Goal: Browse casually

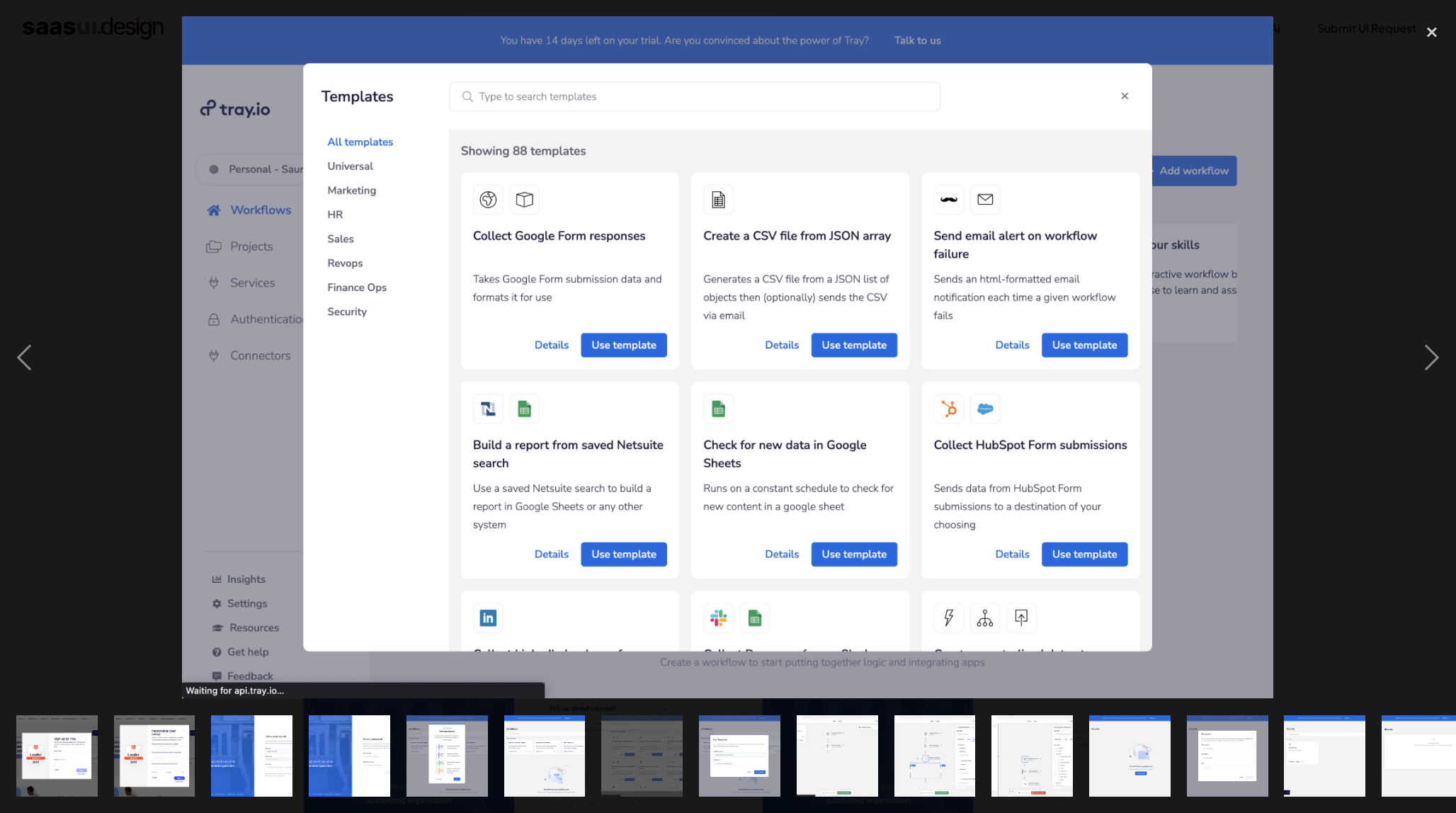
scroll to position [847, 0]
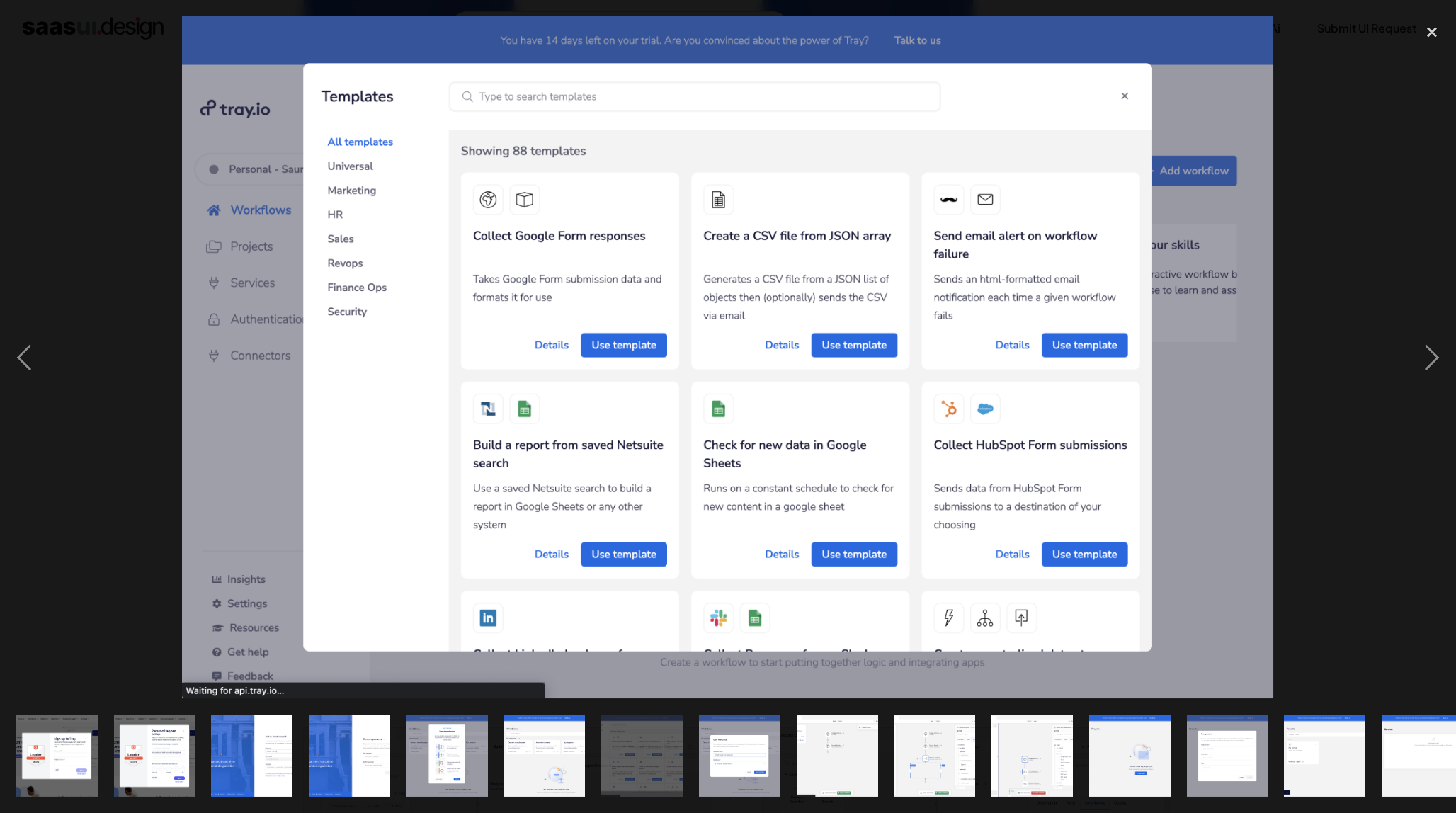
click at [105, 455] on div at bounding box center [728, 358] width 1456 height 683
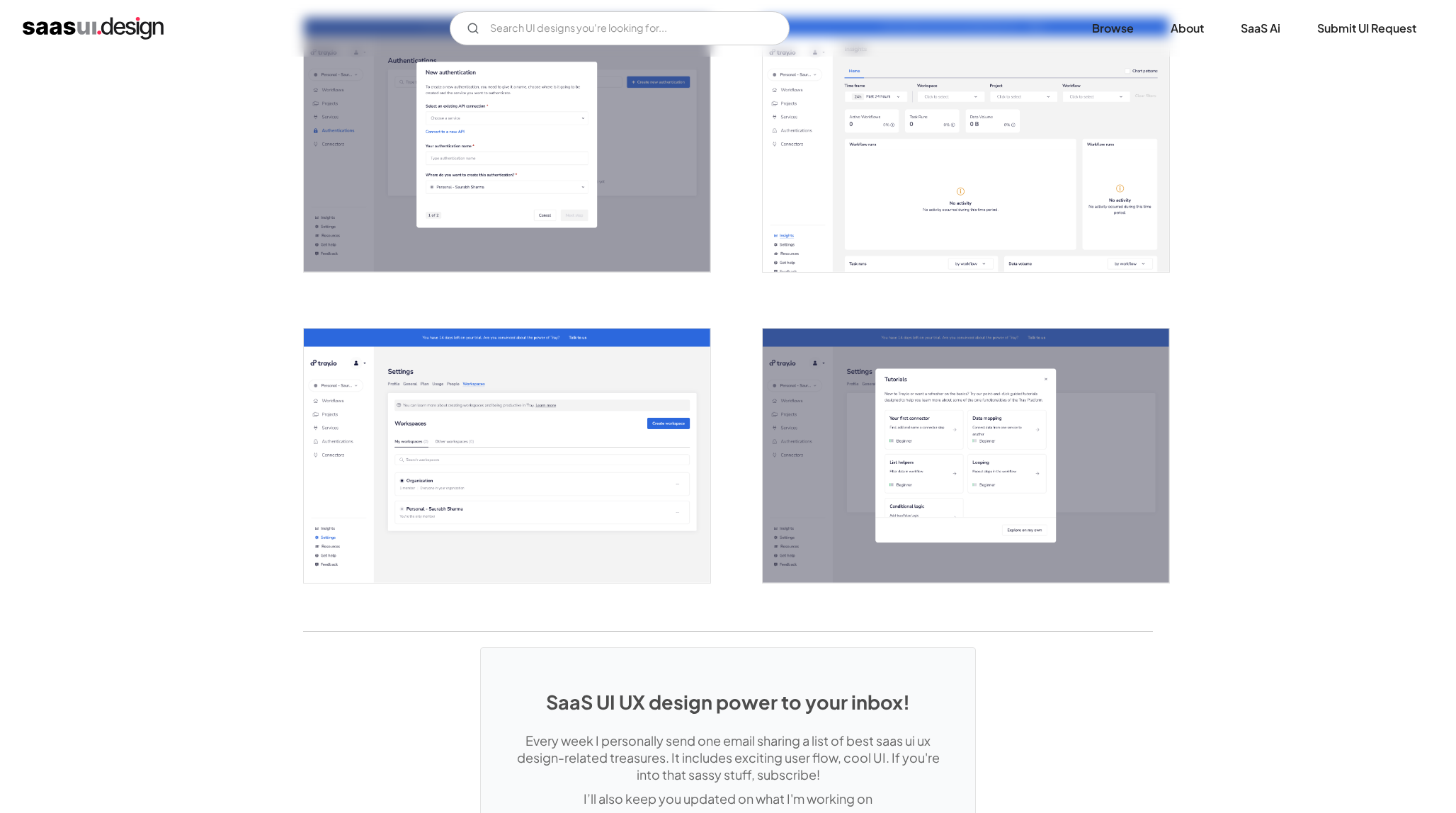
scroll to position [2797, 0]
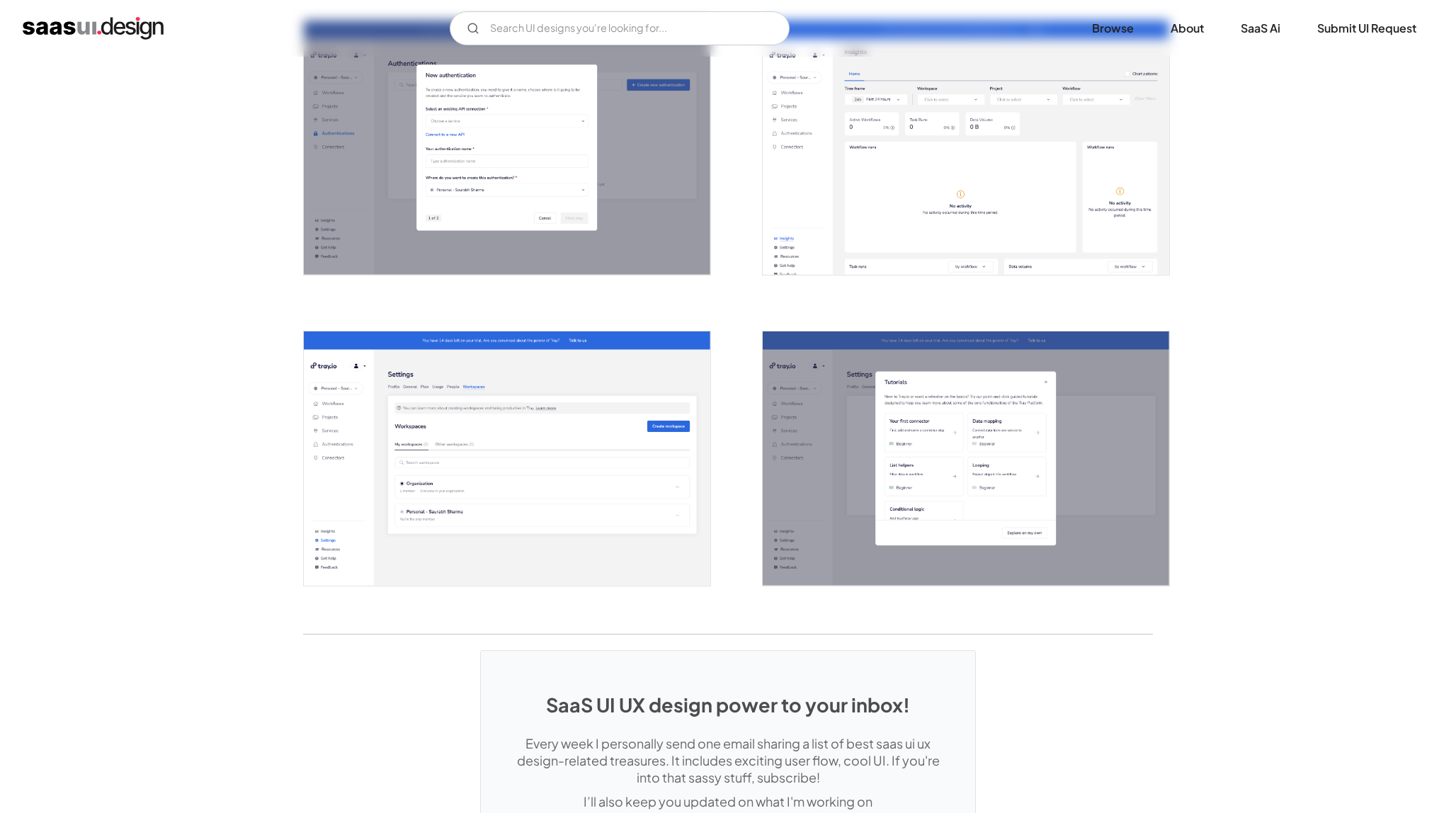
click at [799, 505] on img "open lightbox" at bounding box center [965, 458] width 406 height 254
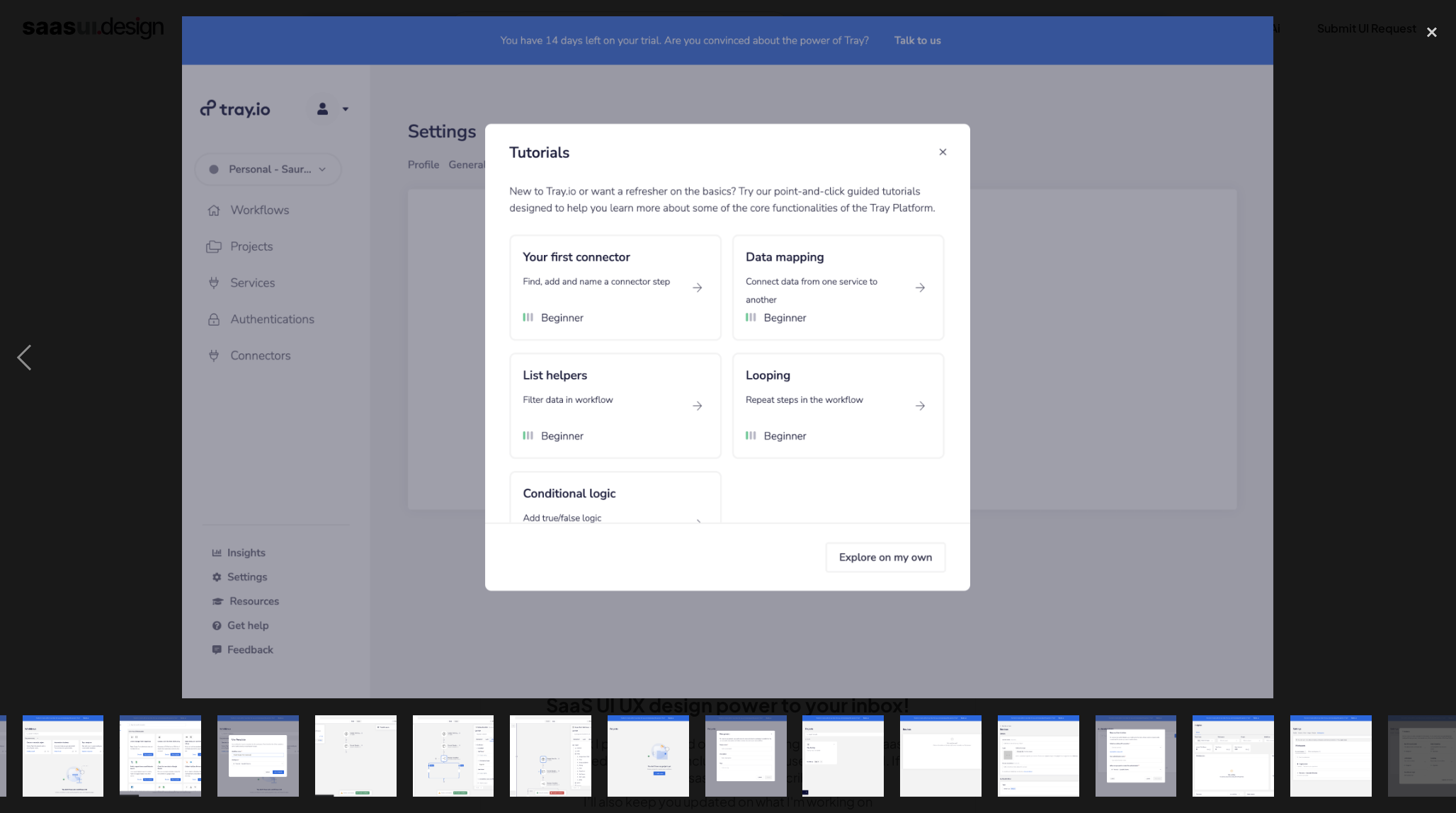
scroll to position [0, 511]
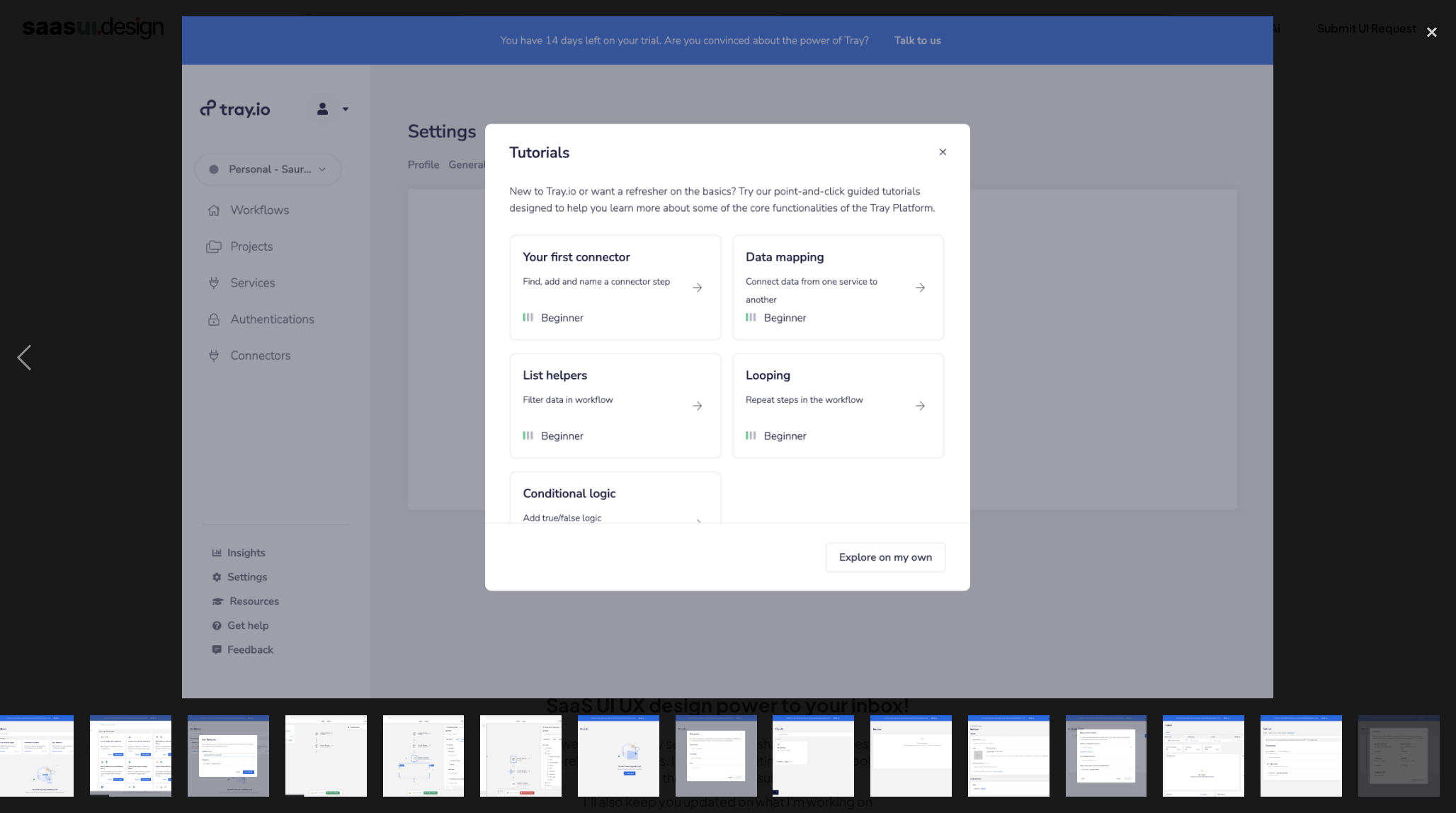
click at [365, 384] on img at bounding box center [728, 358] width 1092 height 683
click at [941, 155] on img at bounding box center [728, 358] width 1092 height 683
click at [940, 150] on img at bounding box center [728, 358] width 1092 height 683
click at [941, 150] on img at bounding box center [728, 358] width 1092 height 683
click at [1437, 29] on div "close lightbox" at bounding box center [1431, 32] width 48 height 31
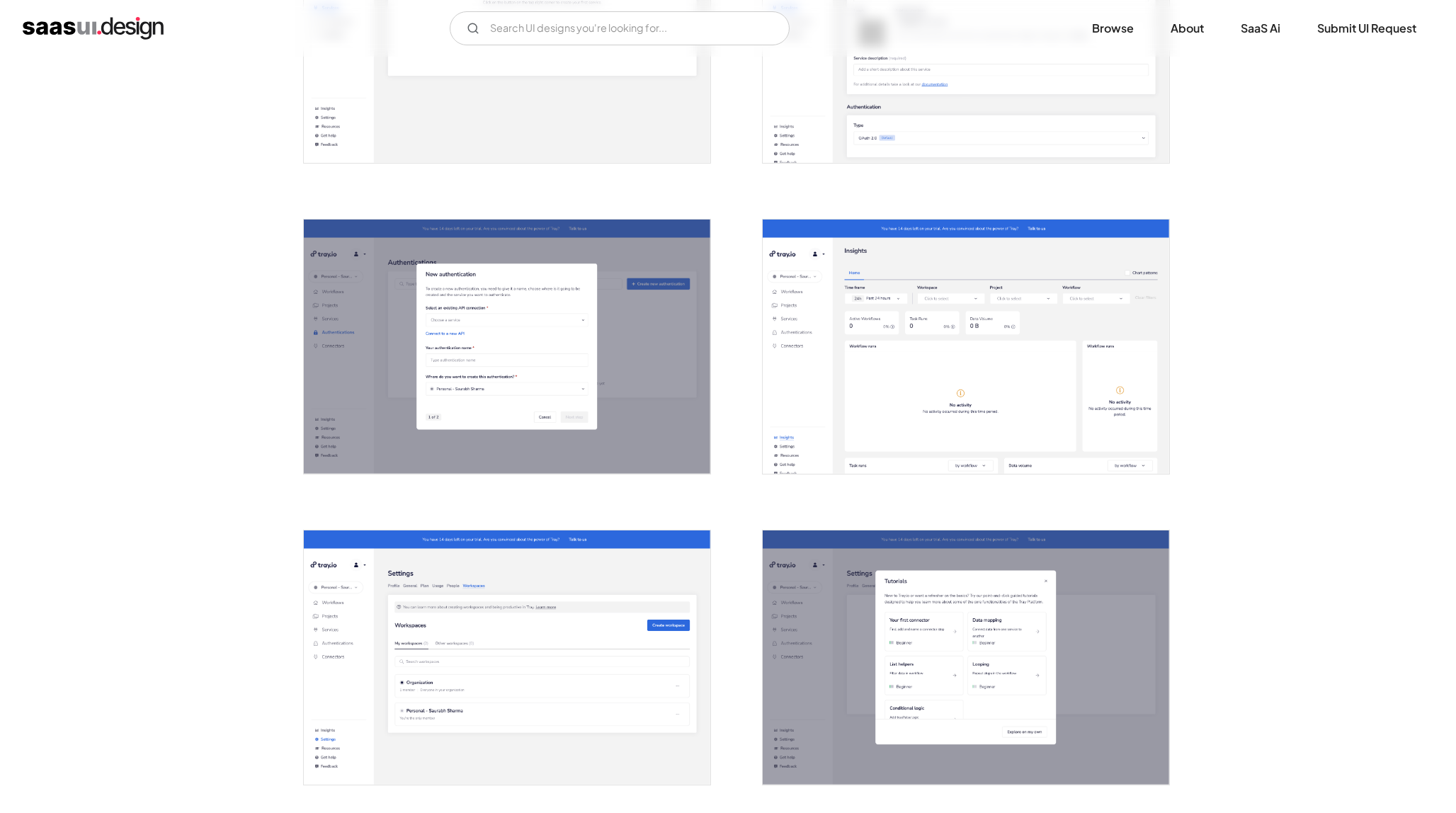
scroll to position [2544, 0]
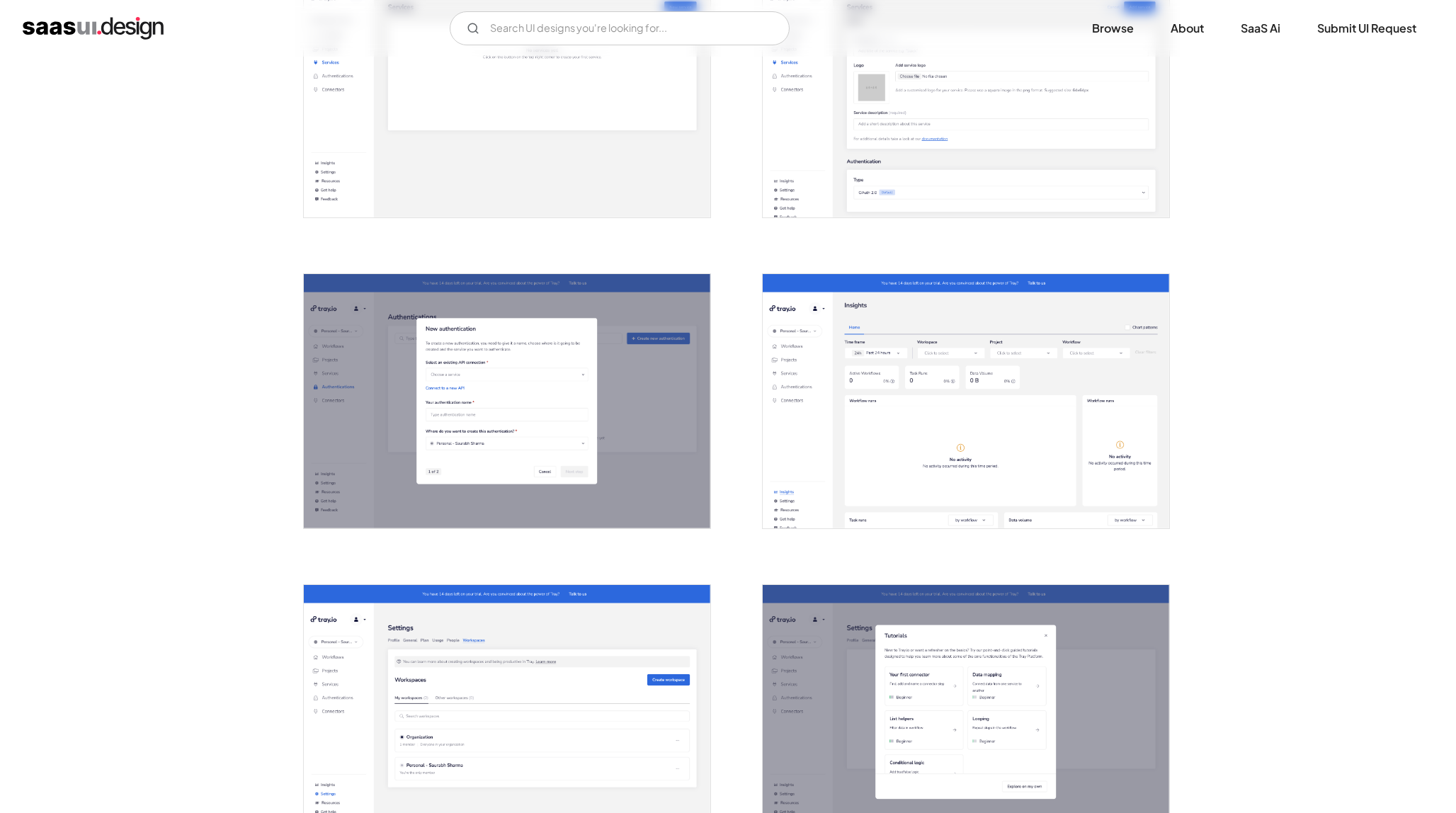
click at [882, 462] on img "open lightbox" at bounding box center [965, 401] width 406 height 254
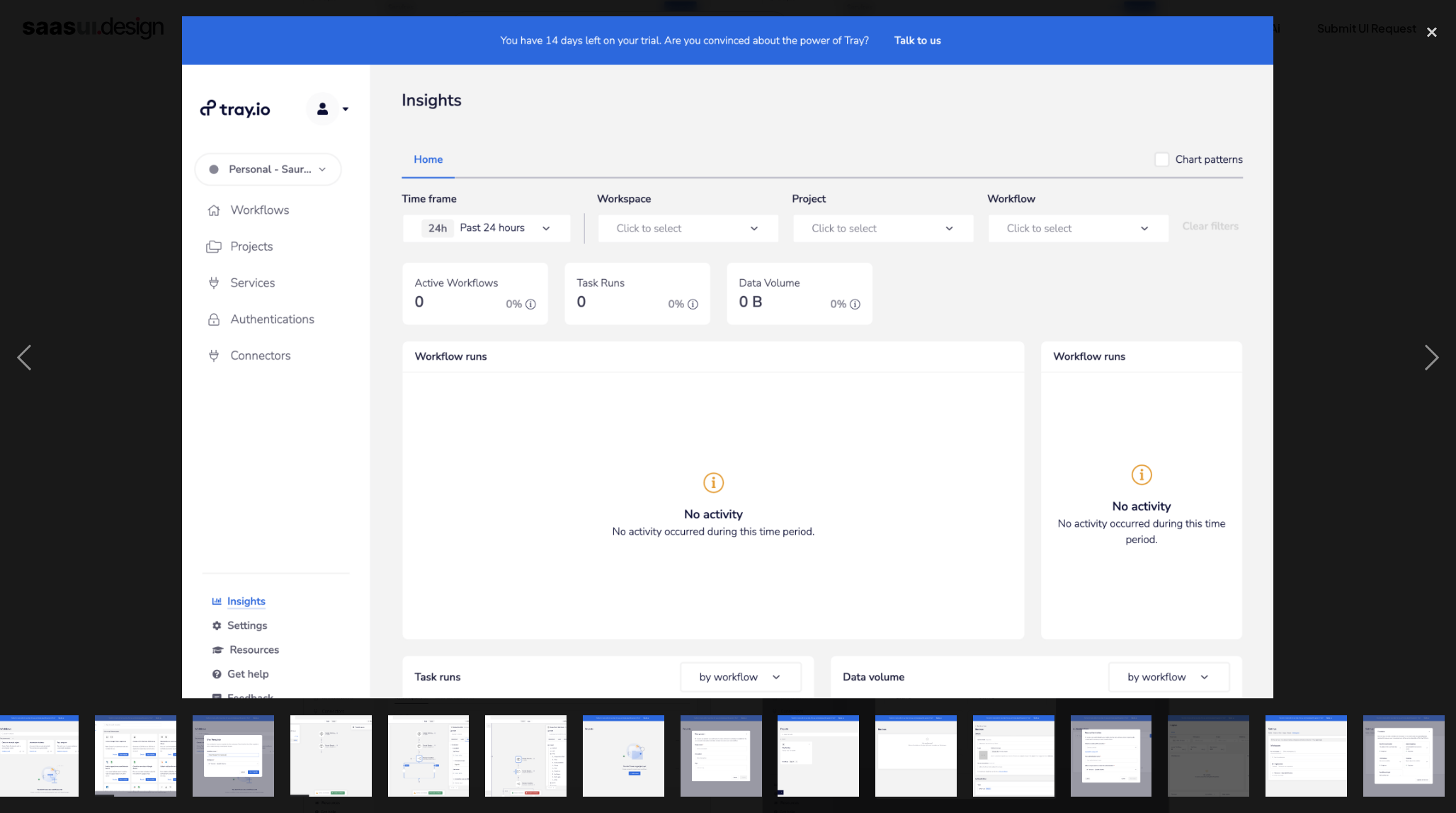
scroll to position [0, 511]
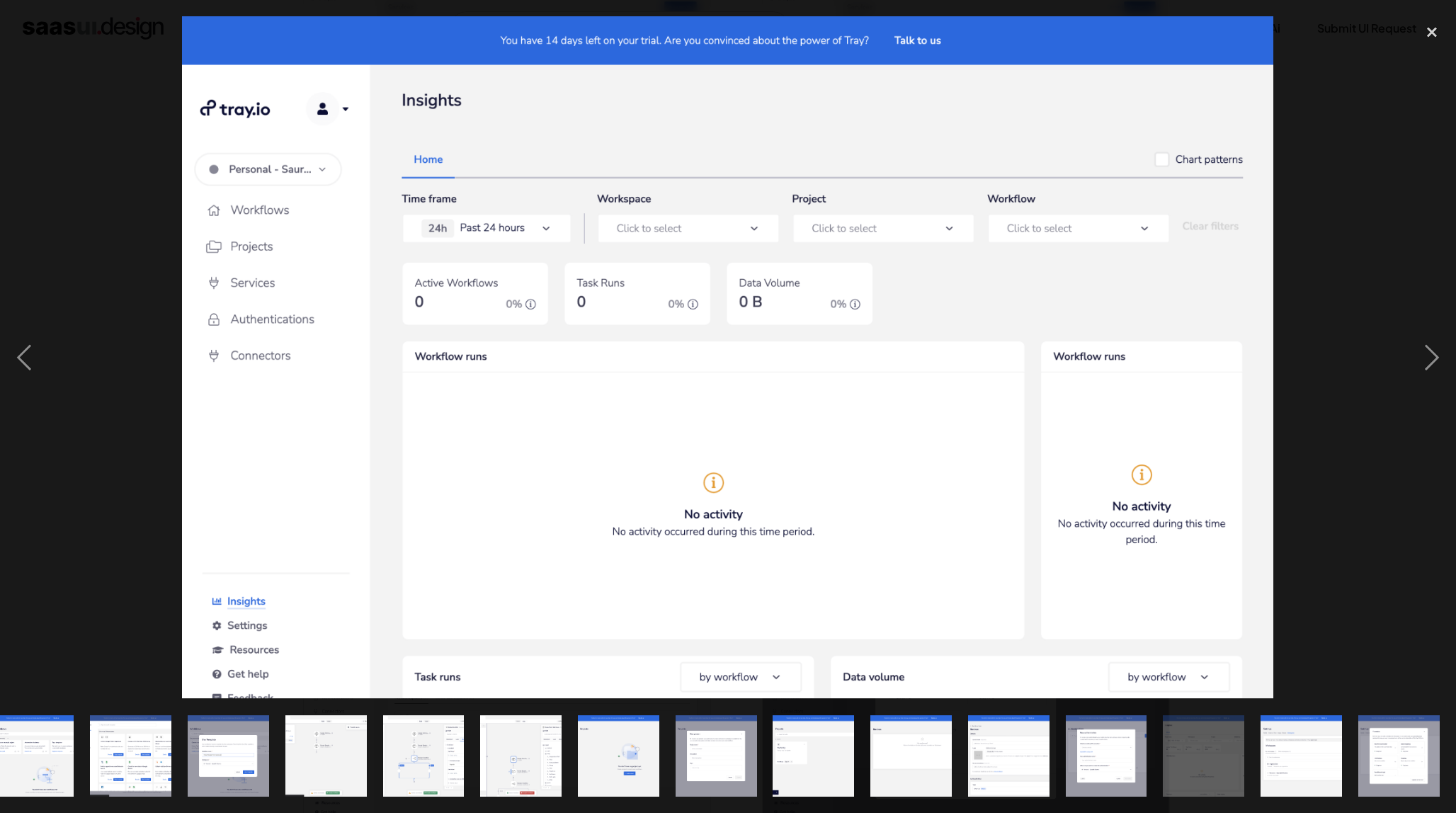
click at [549, 769] on img "show item 11 of 20" at bounding box center [521, 756] width 130 height 81
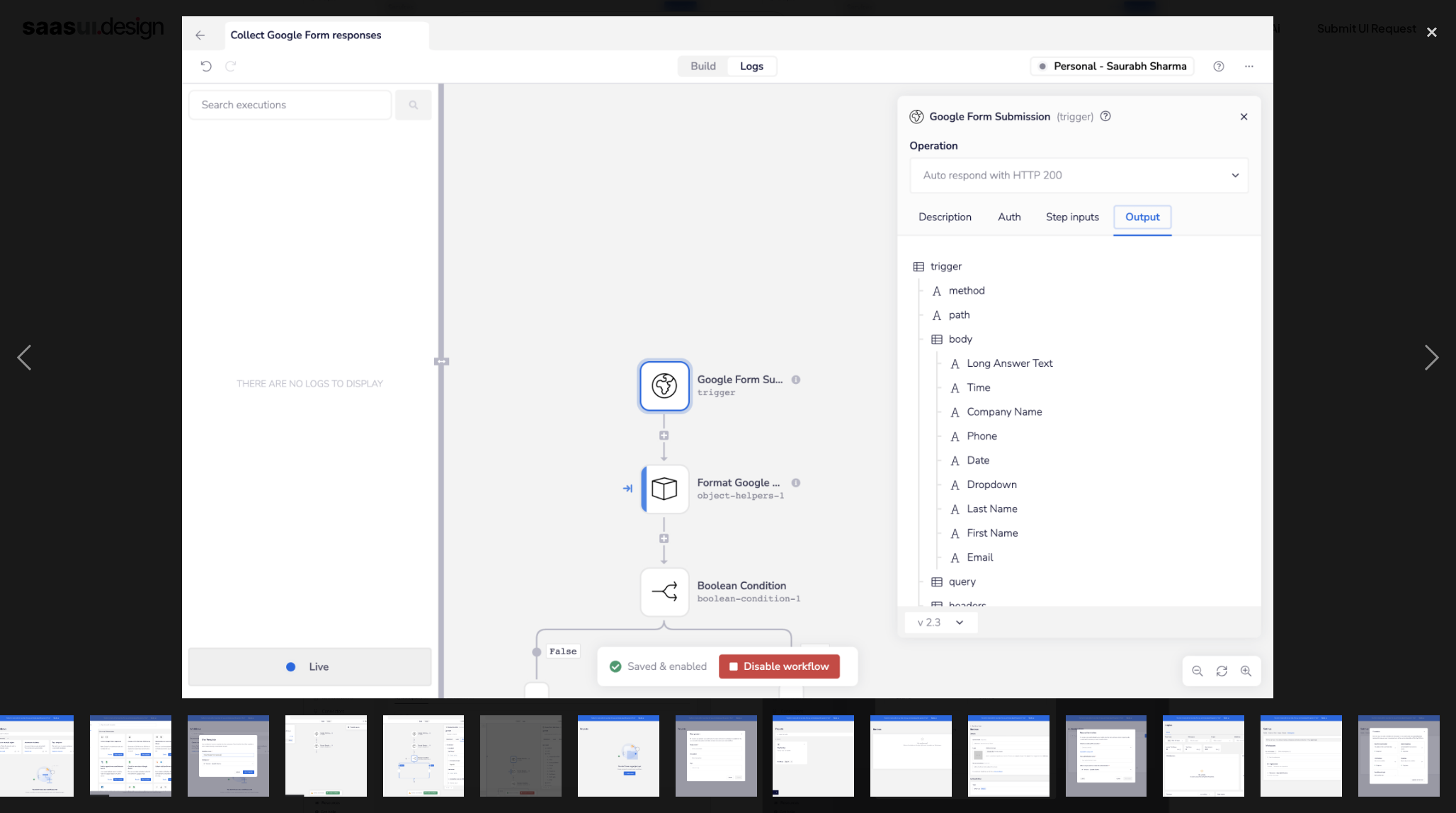
click at [395, 764] on img "show item 10 of 20" at bounding box center [423, 756] width 130 height 81
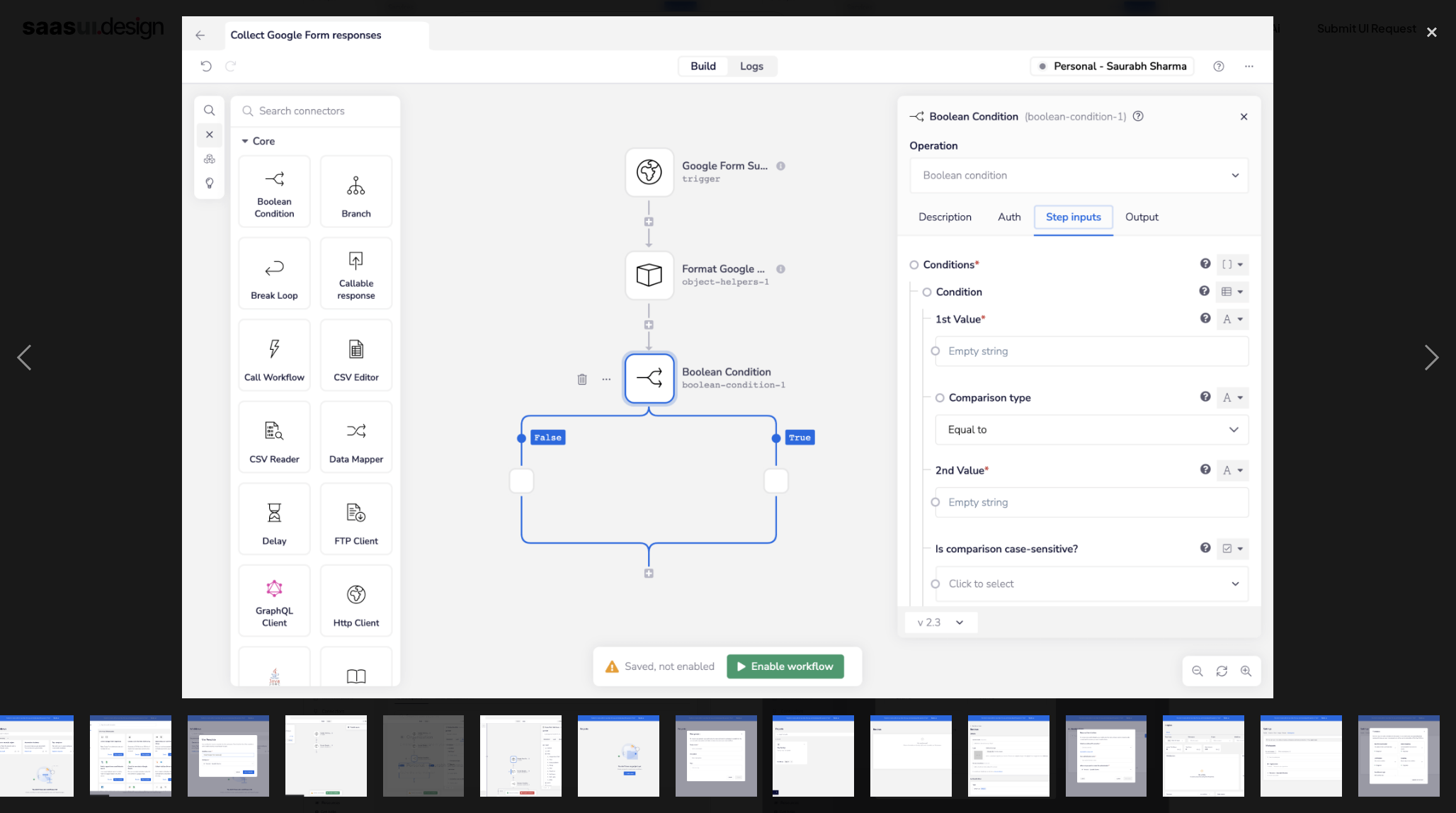
click at [231, 766] on img "show item 8 of 20" at bounding box center [229, 756] width 130 height 81
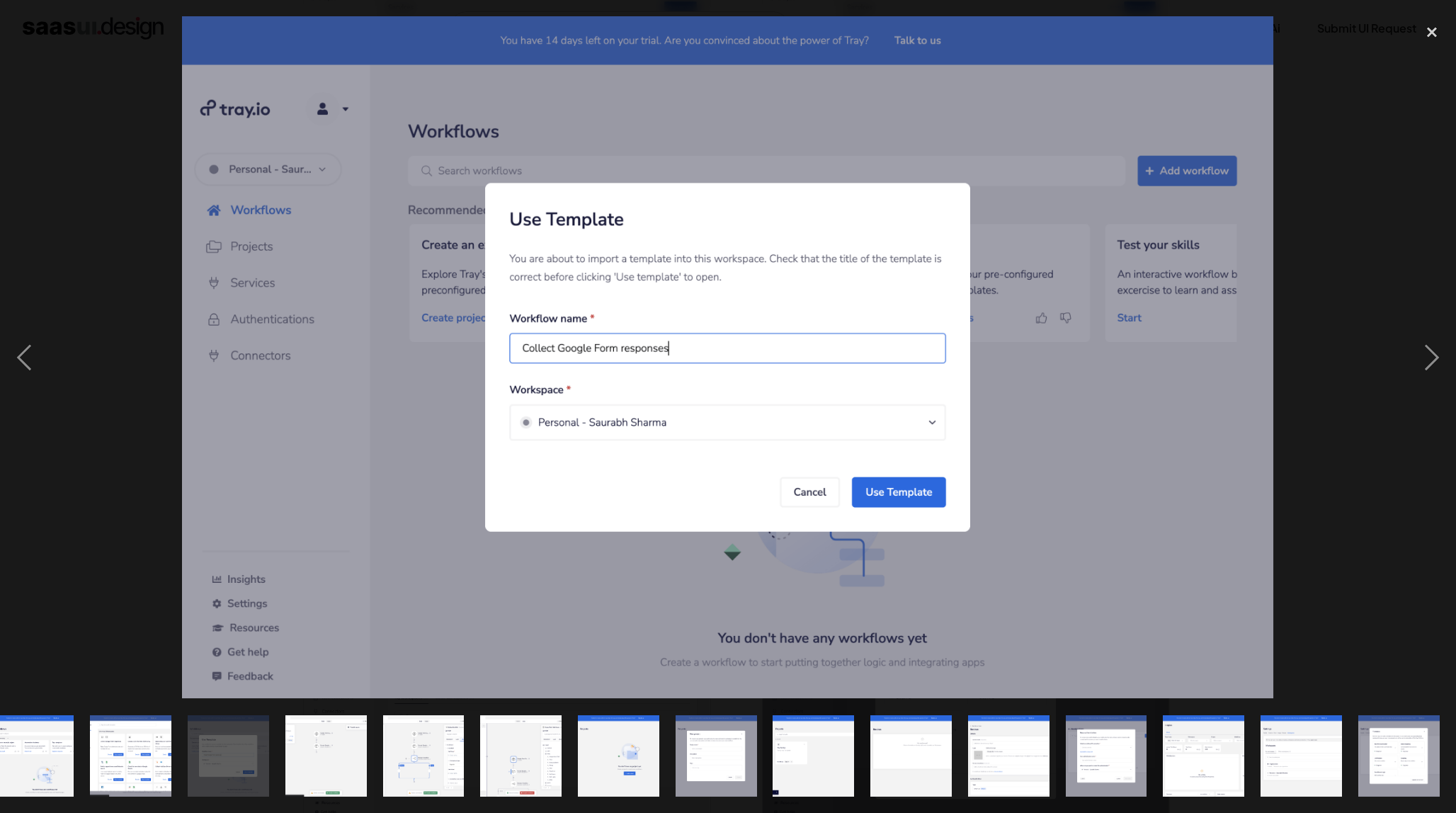
click at [145, 782] on img "show item 7 of 20" at bounding box center [131, 756] width 130 height 81
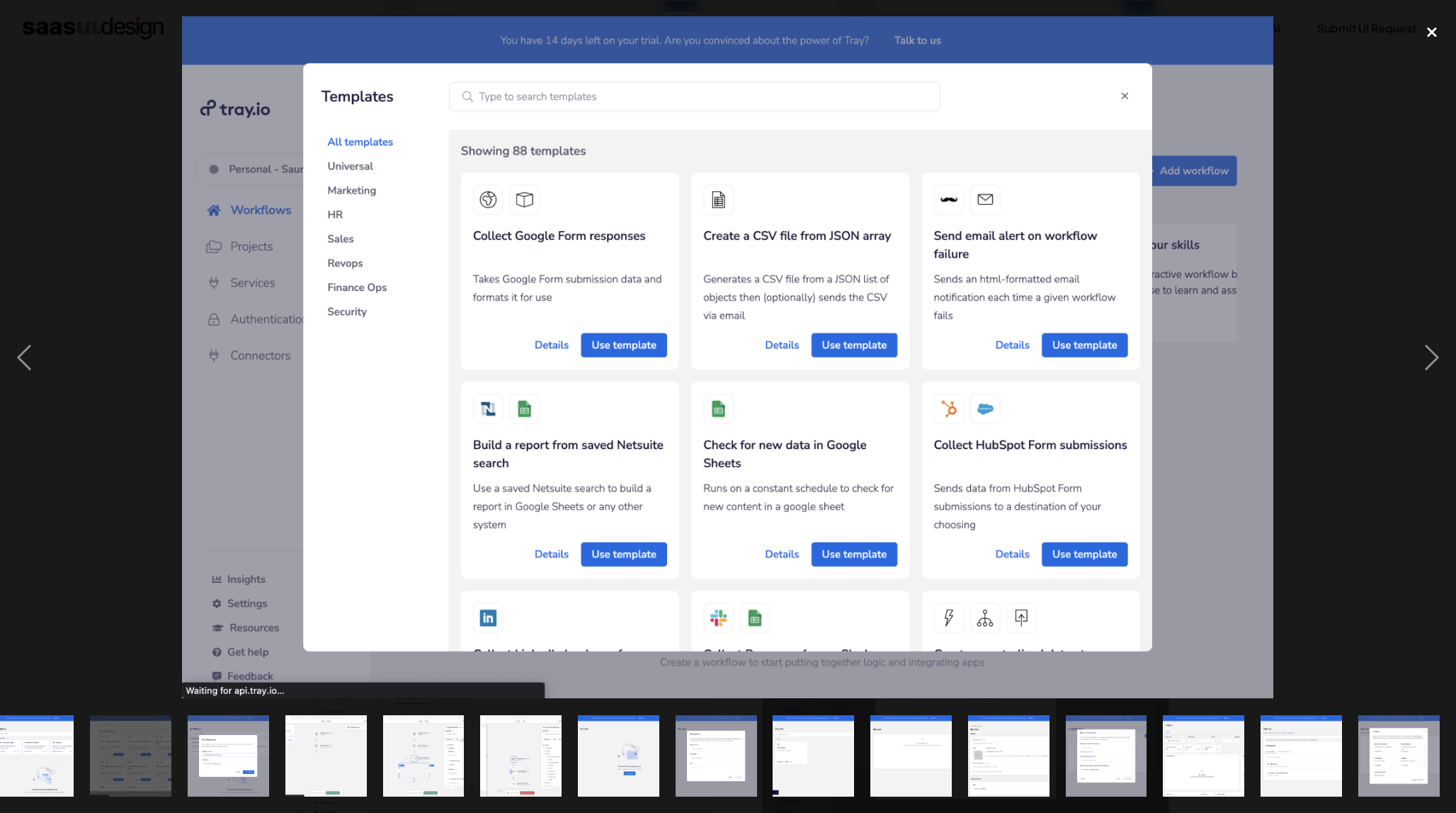
click at [1432, 33] on div "close lightbox" at bounding box center [1431, 32] width 48 height 31
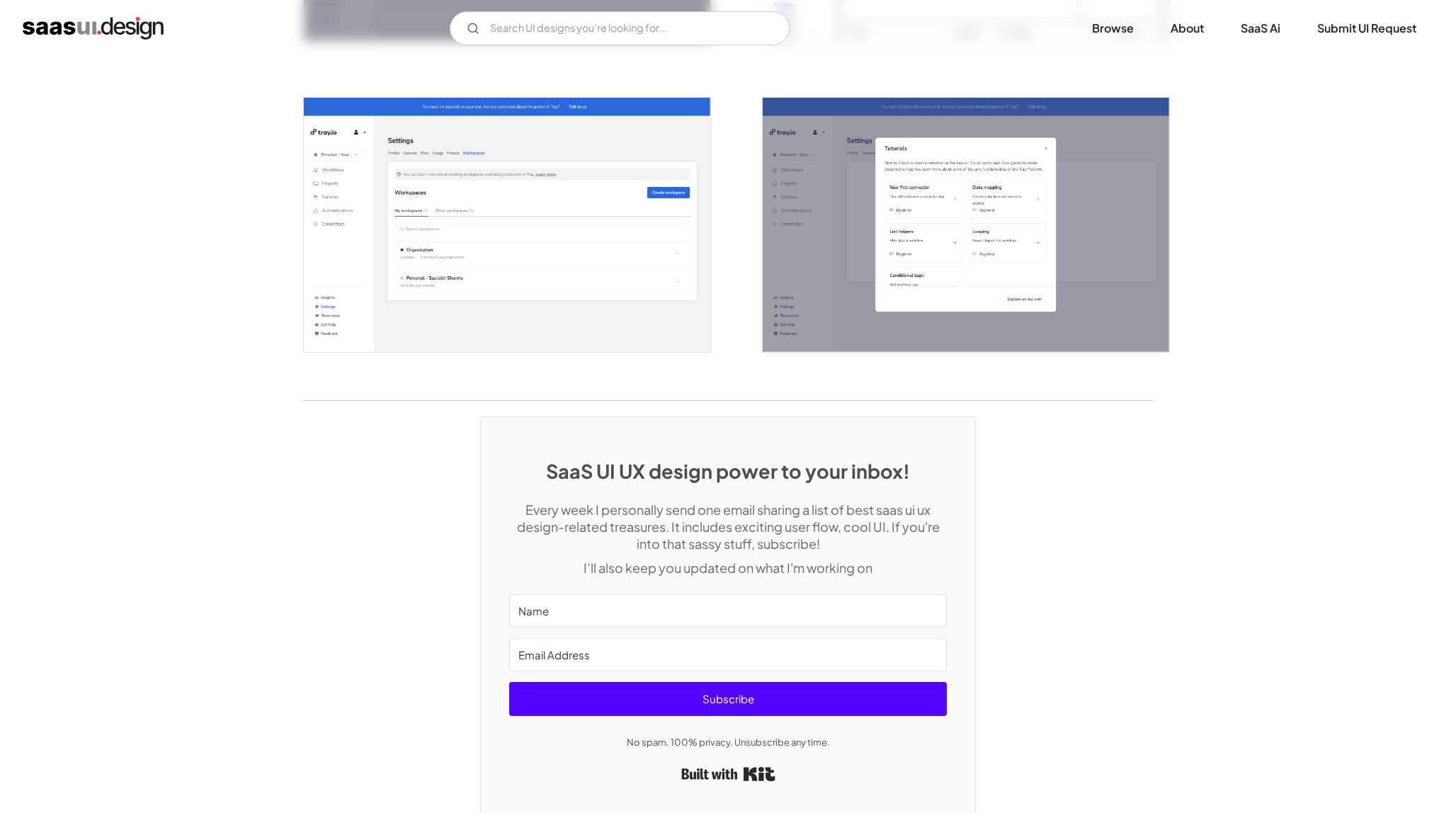
scroll to position [3081, 0]
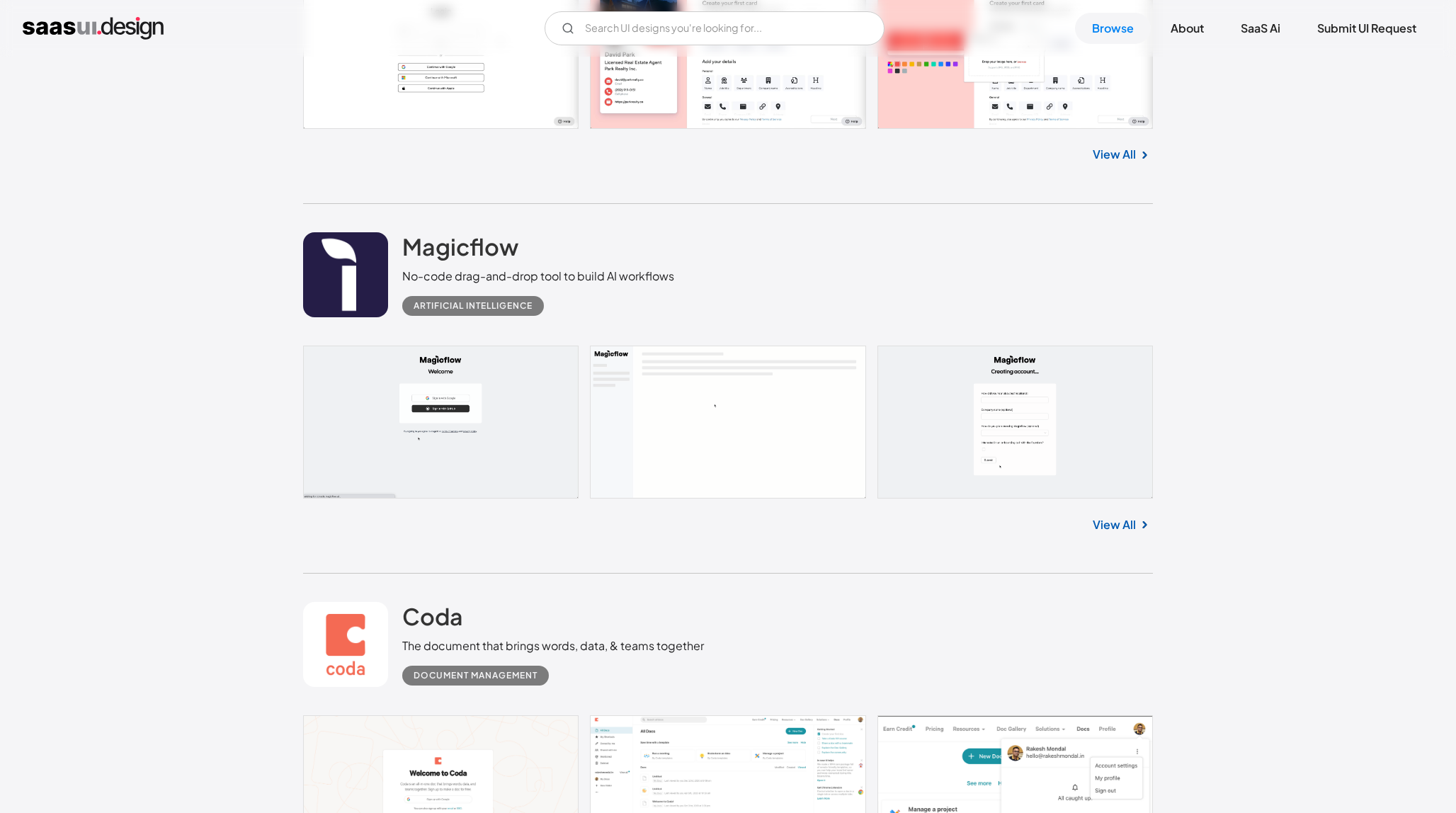
scroll to position [8340, 0]
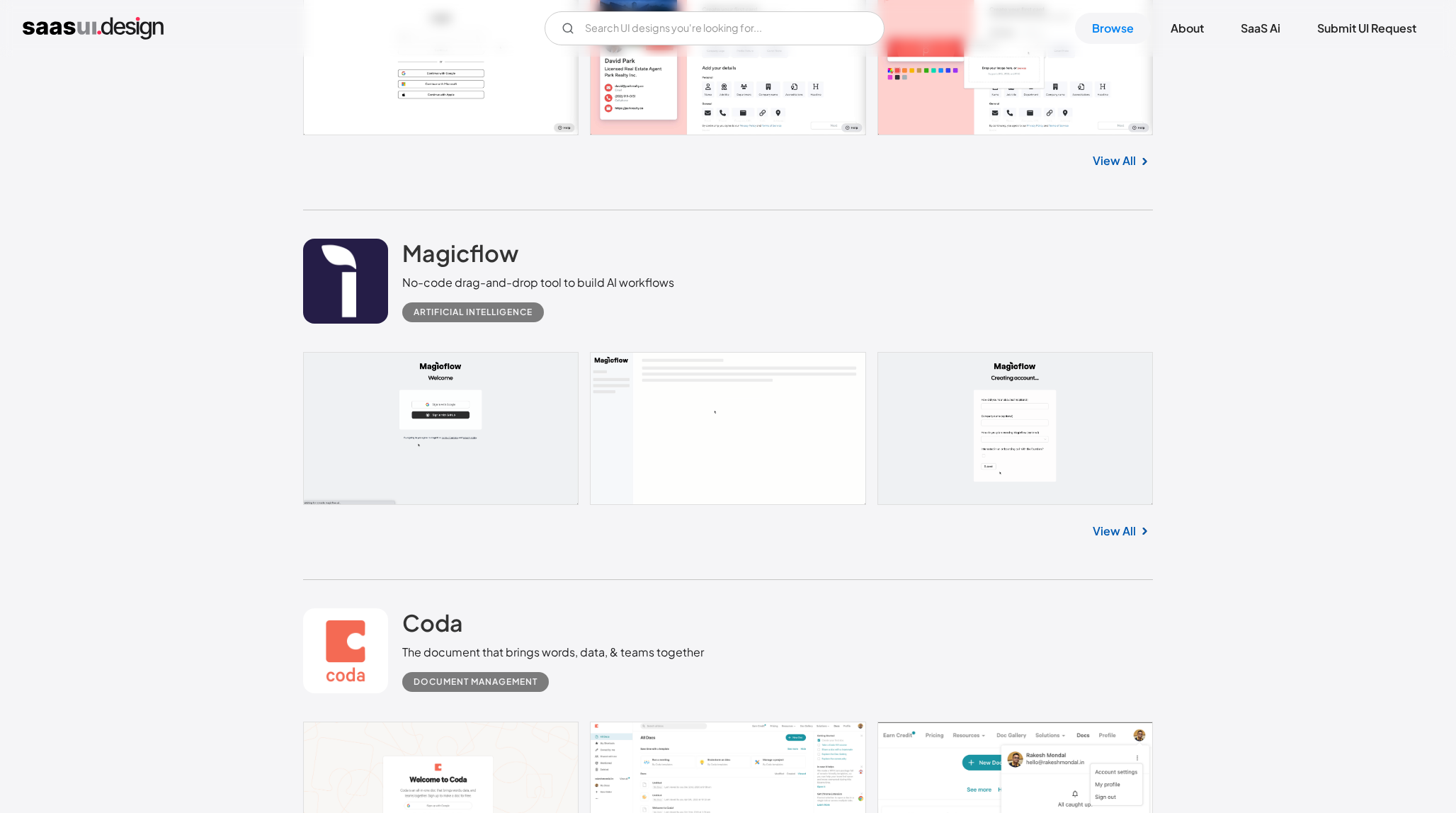
click at [671, 722] on link at bounding box center [728, 797] width 850 height 150
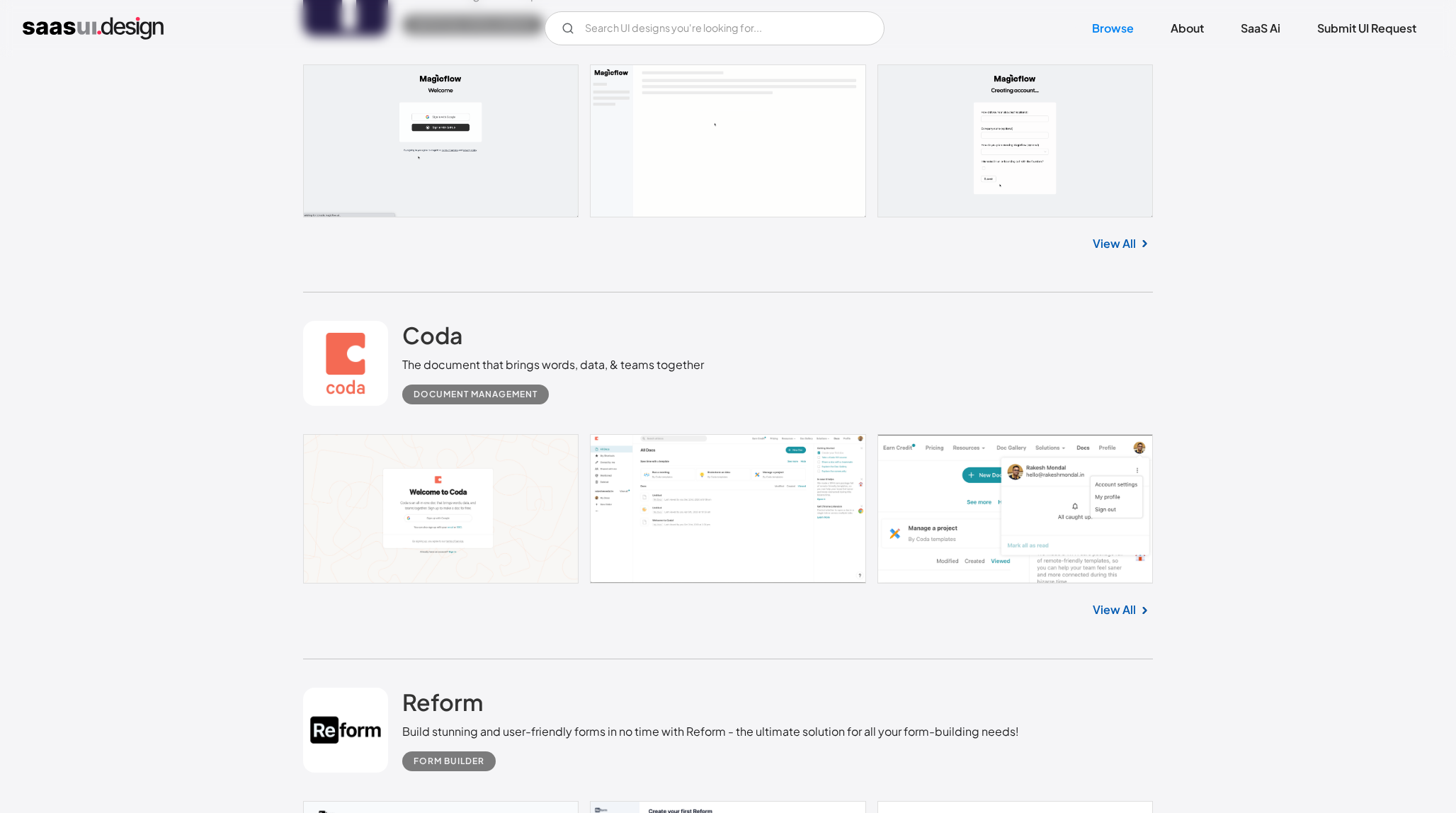
scroll to position [8833, 0]
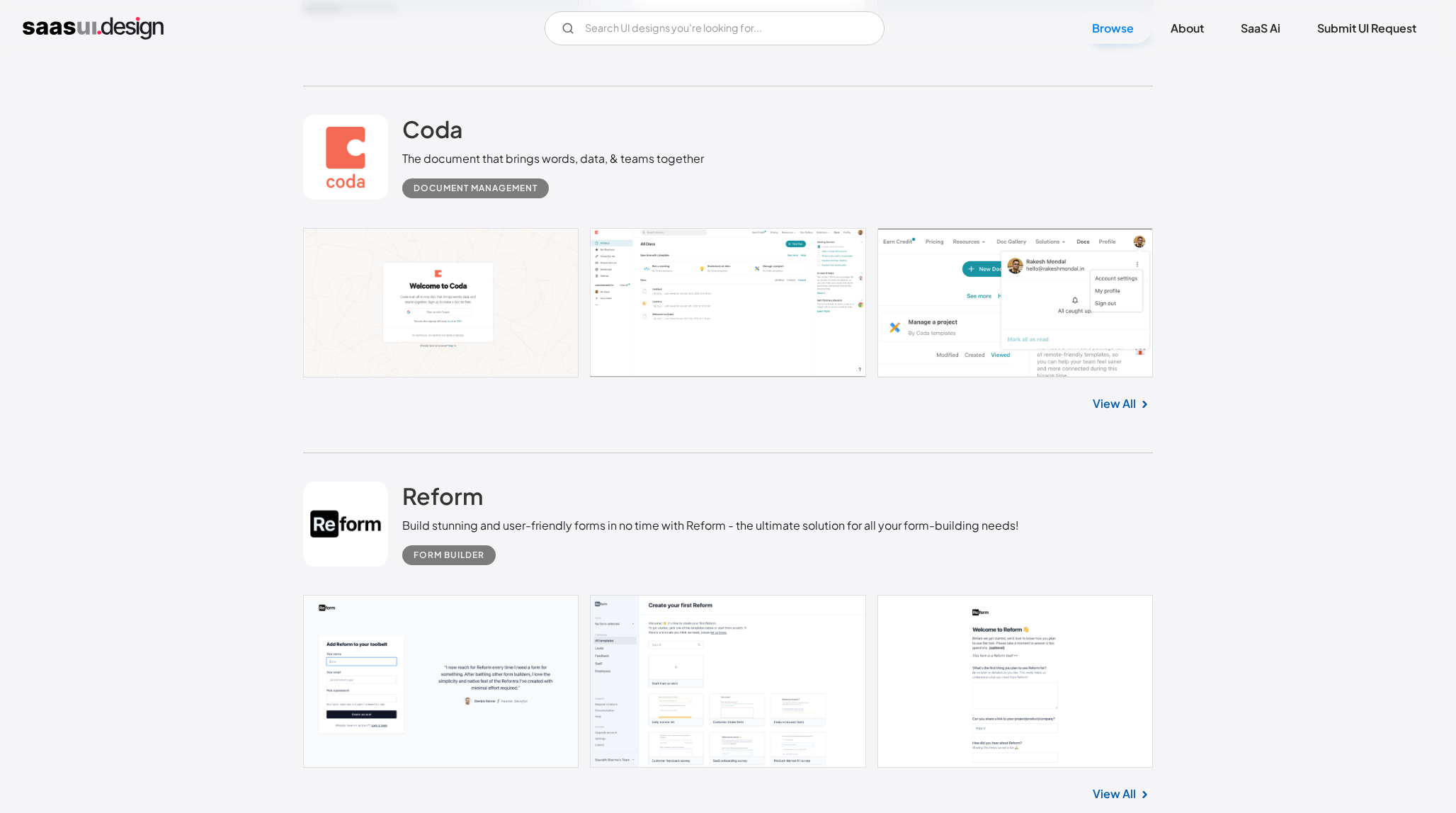
click at [648, 595] on link at bounding box center [728, 680] width 850 height 173
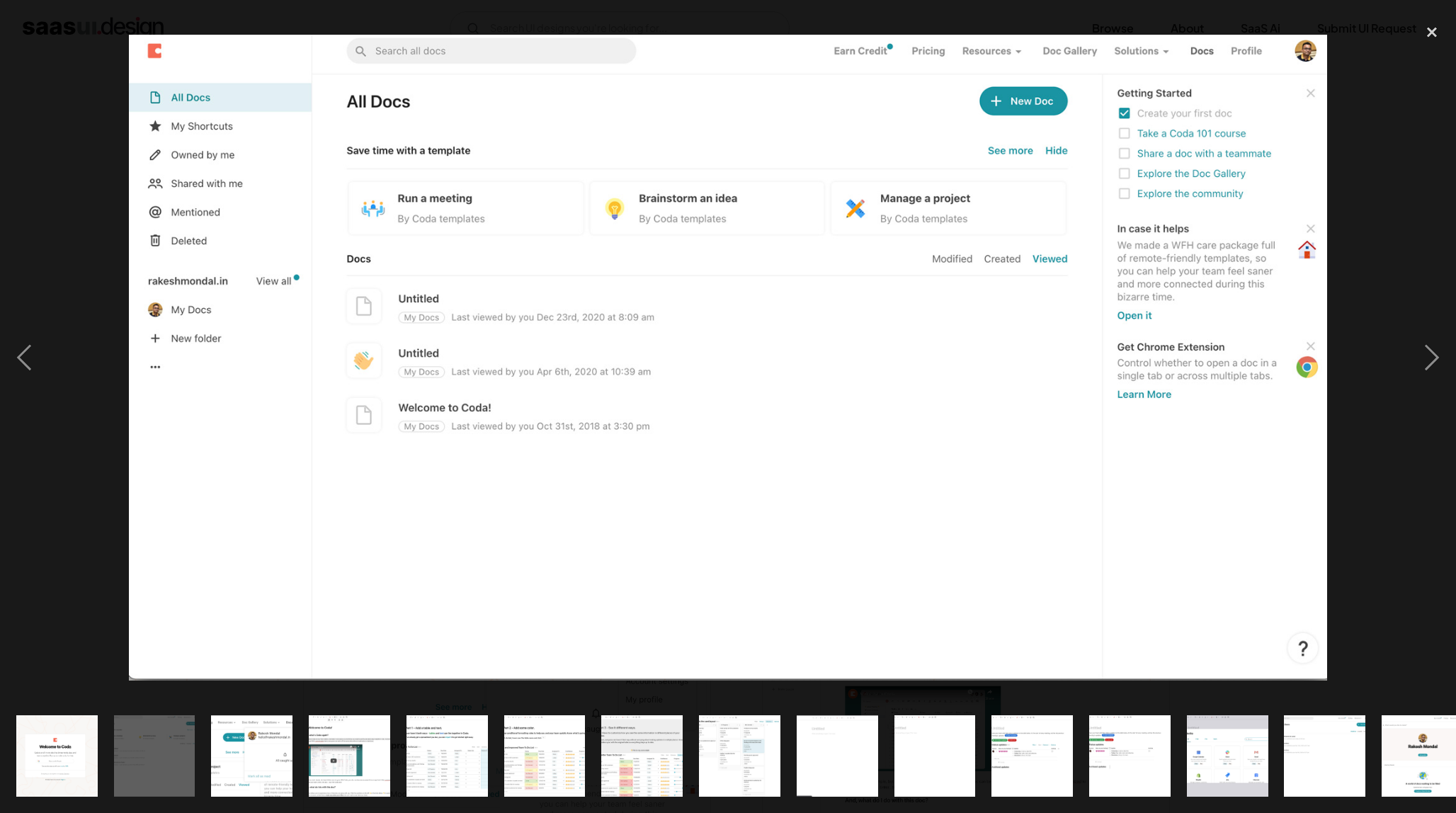
click at [377, 760] on img "show item 4 of 25" at bounding box center [349, 756] width 151 height 81
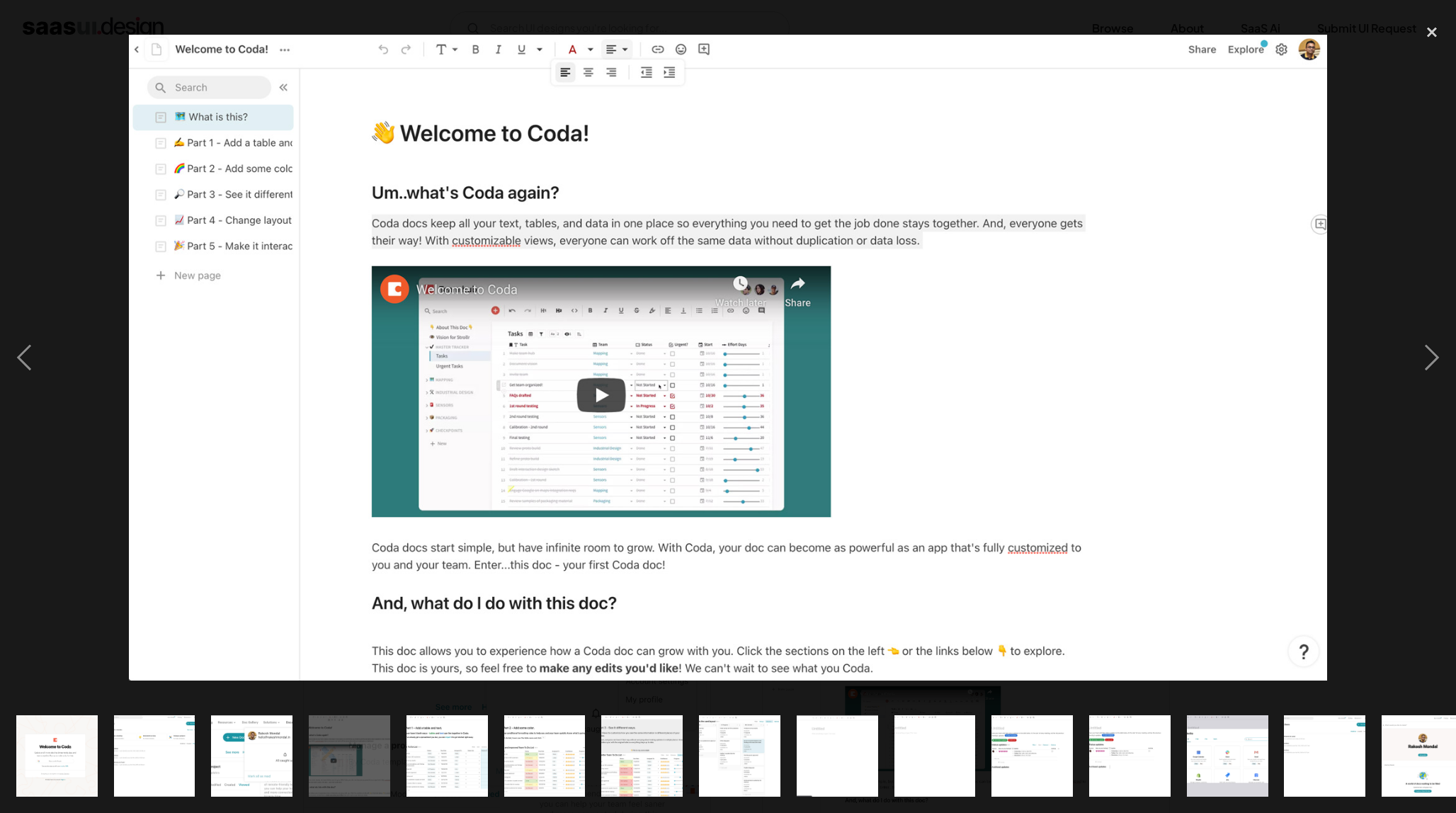
click at [441, 760] on img "show item 5 of 25" at bounding box center [447, 756] width 151 height 81
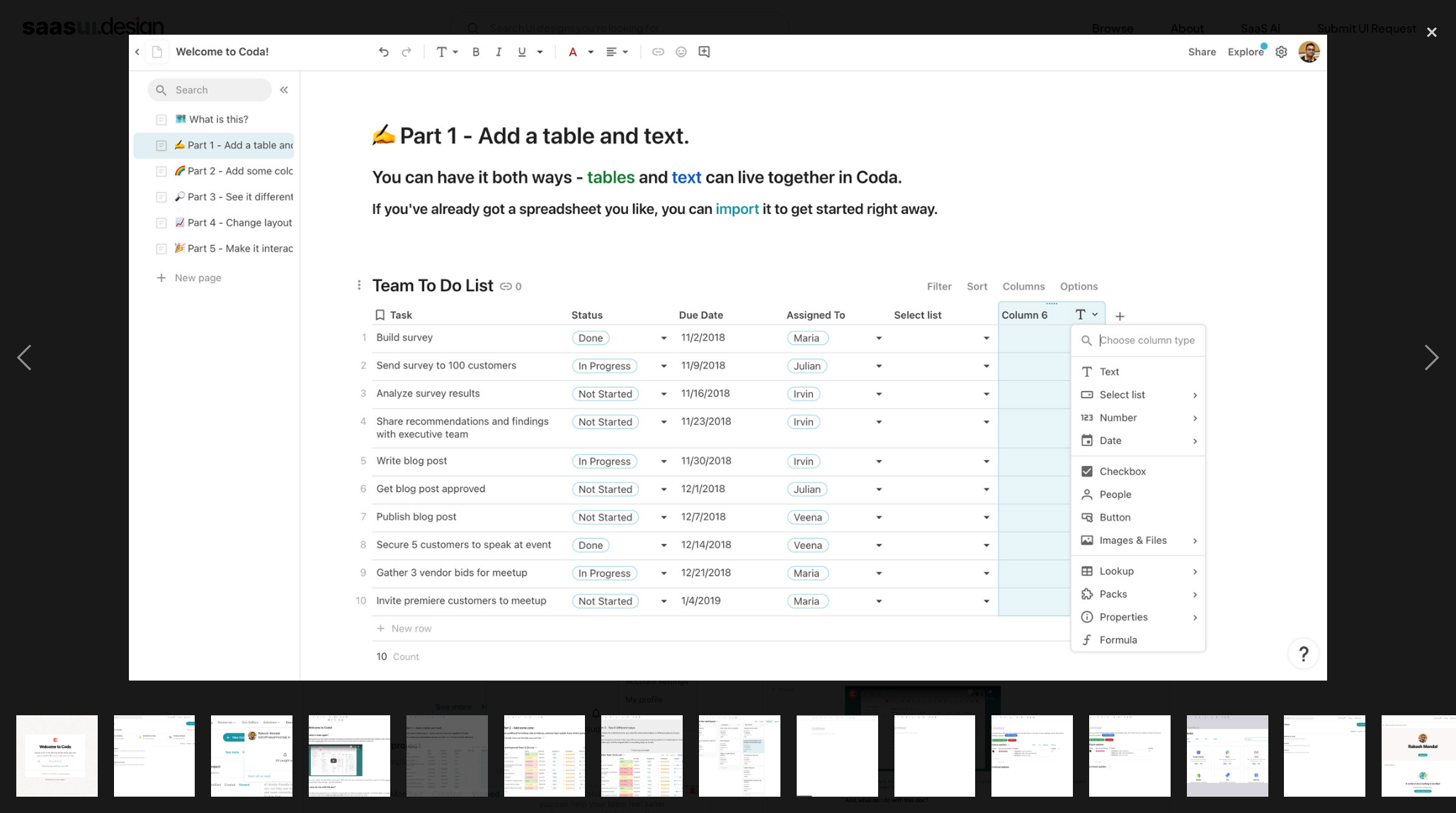
click at [583, 766] on img "show item 6 of 25" at bounding box center [545, 756] width 151 height 81
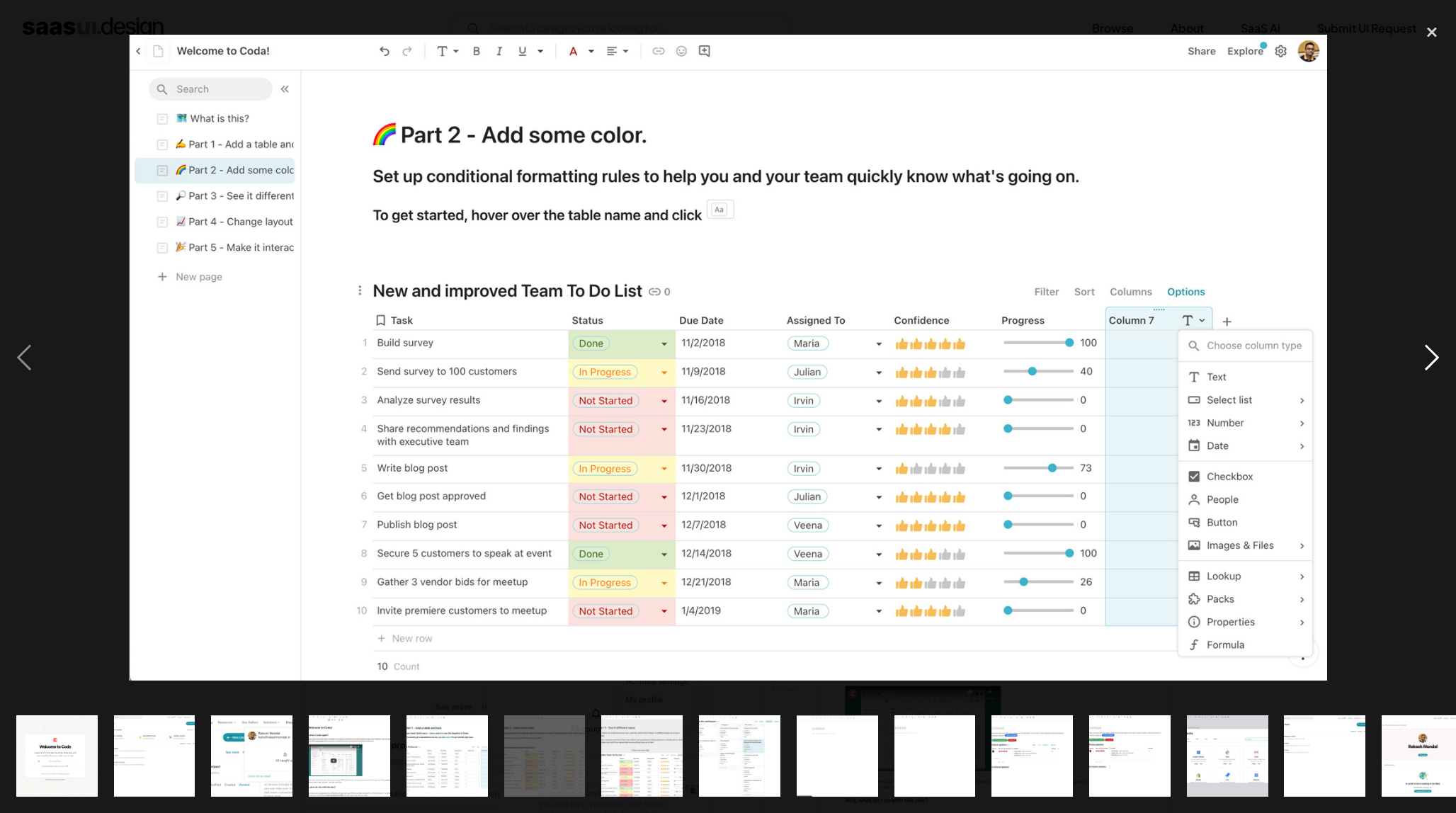
click at [1423, 118] on div "next image" at bounding box center [1431, 358] width 48 height 683
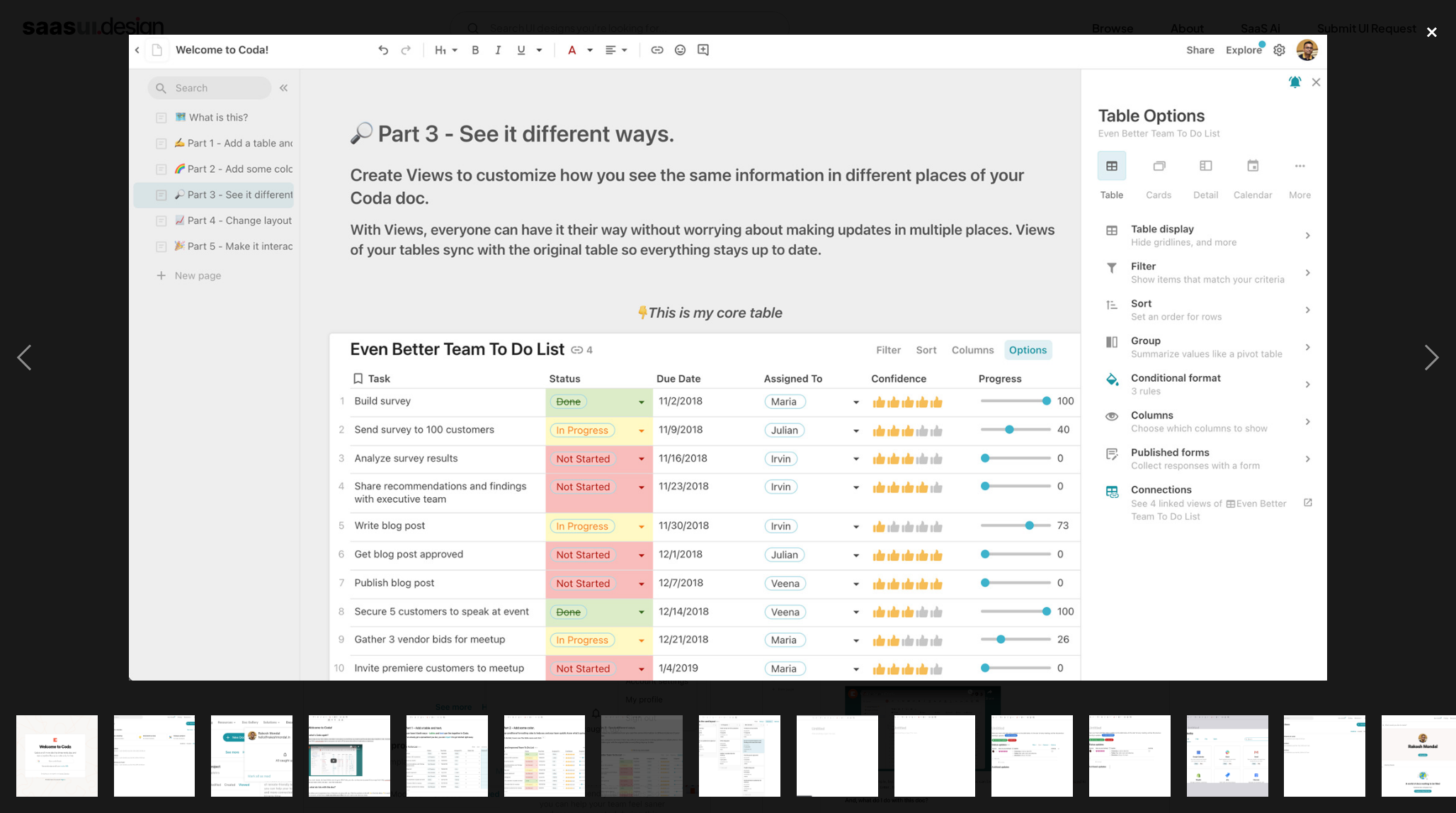
click at [1424, 33] on div "close lightbox" at bounding box center [1431, 32] width 48 height 31
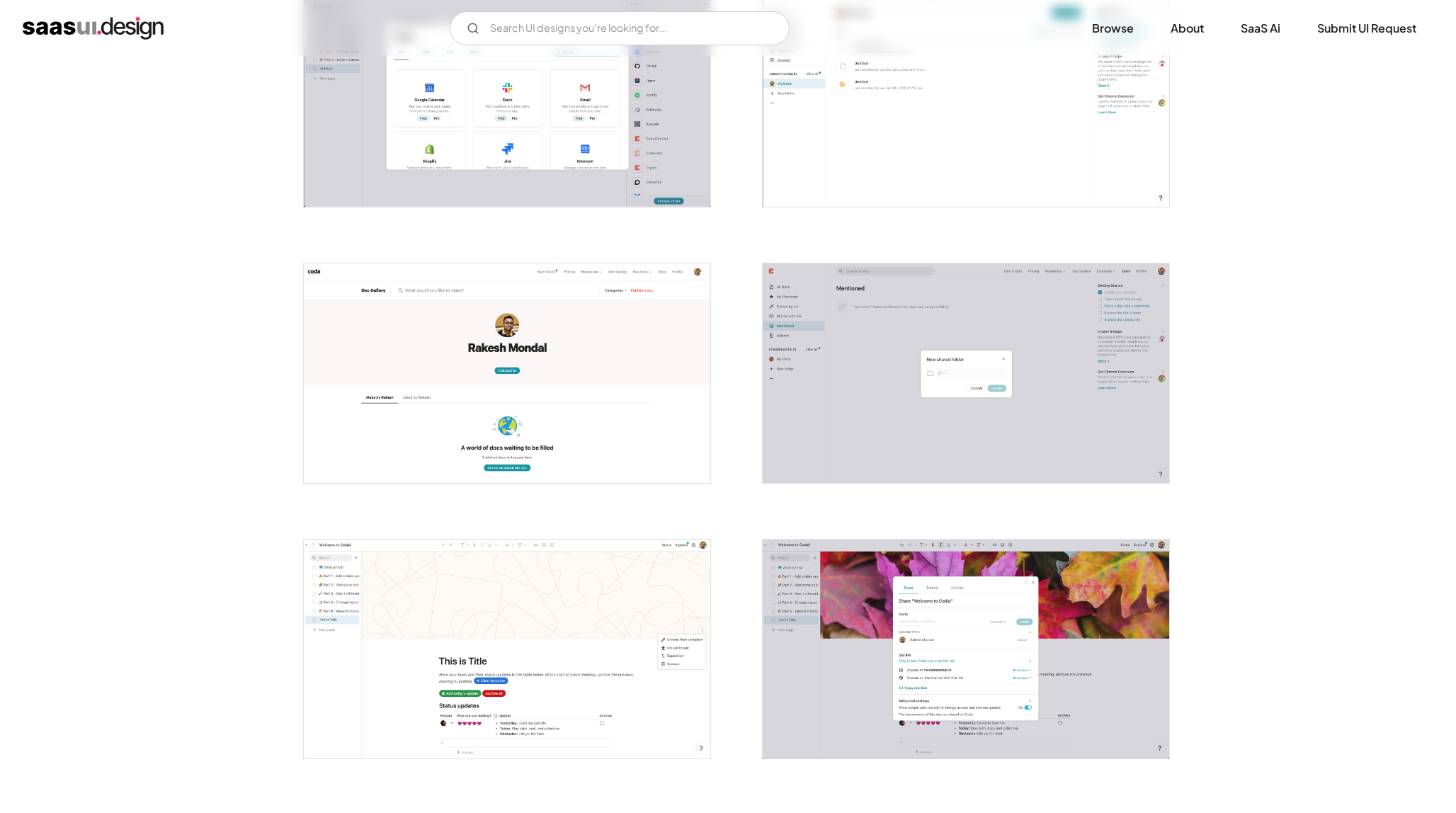
scroll to position [2064, 0]
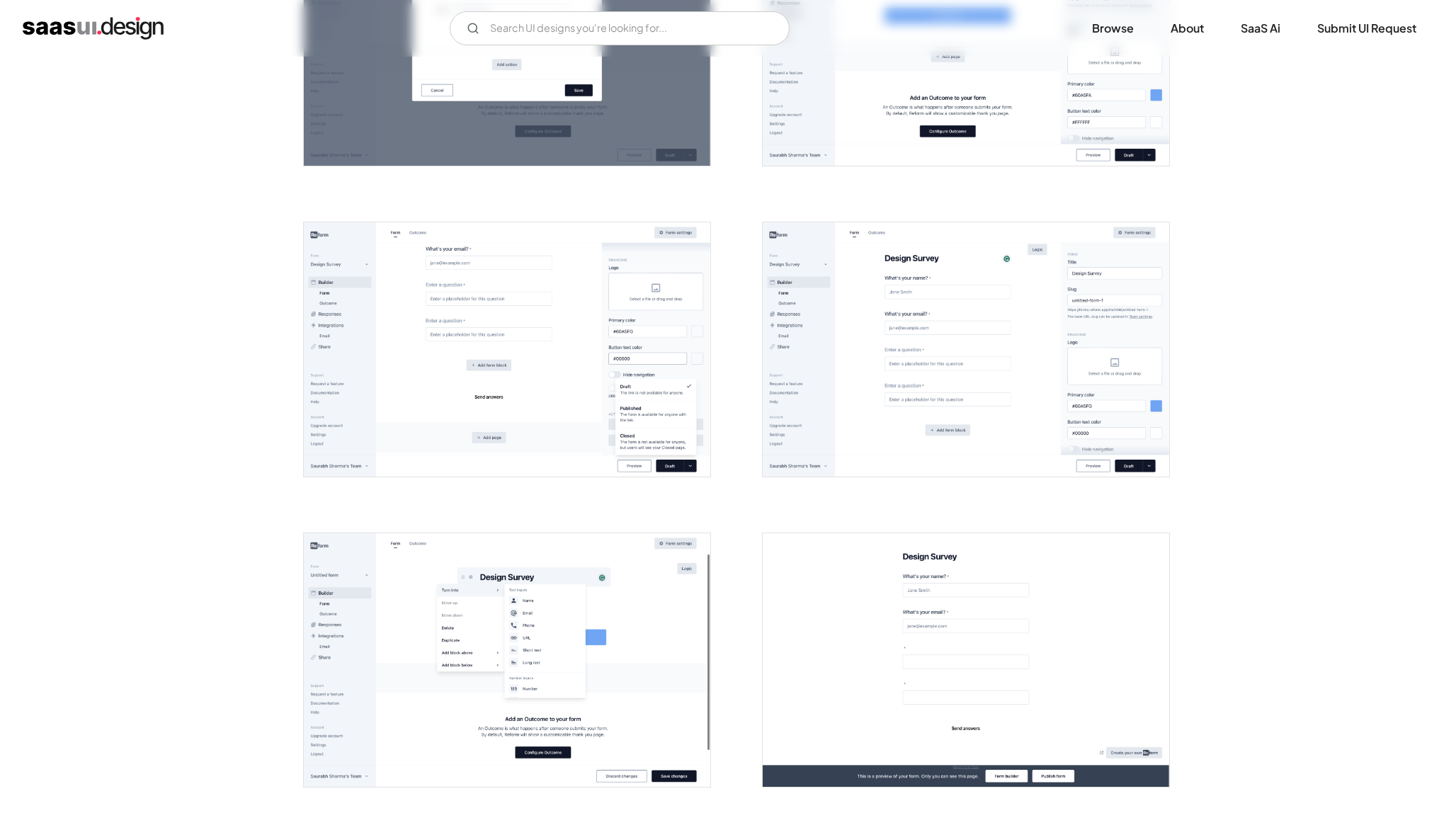
scroll to position [1388, 0]
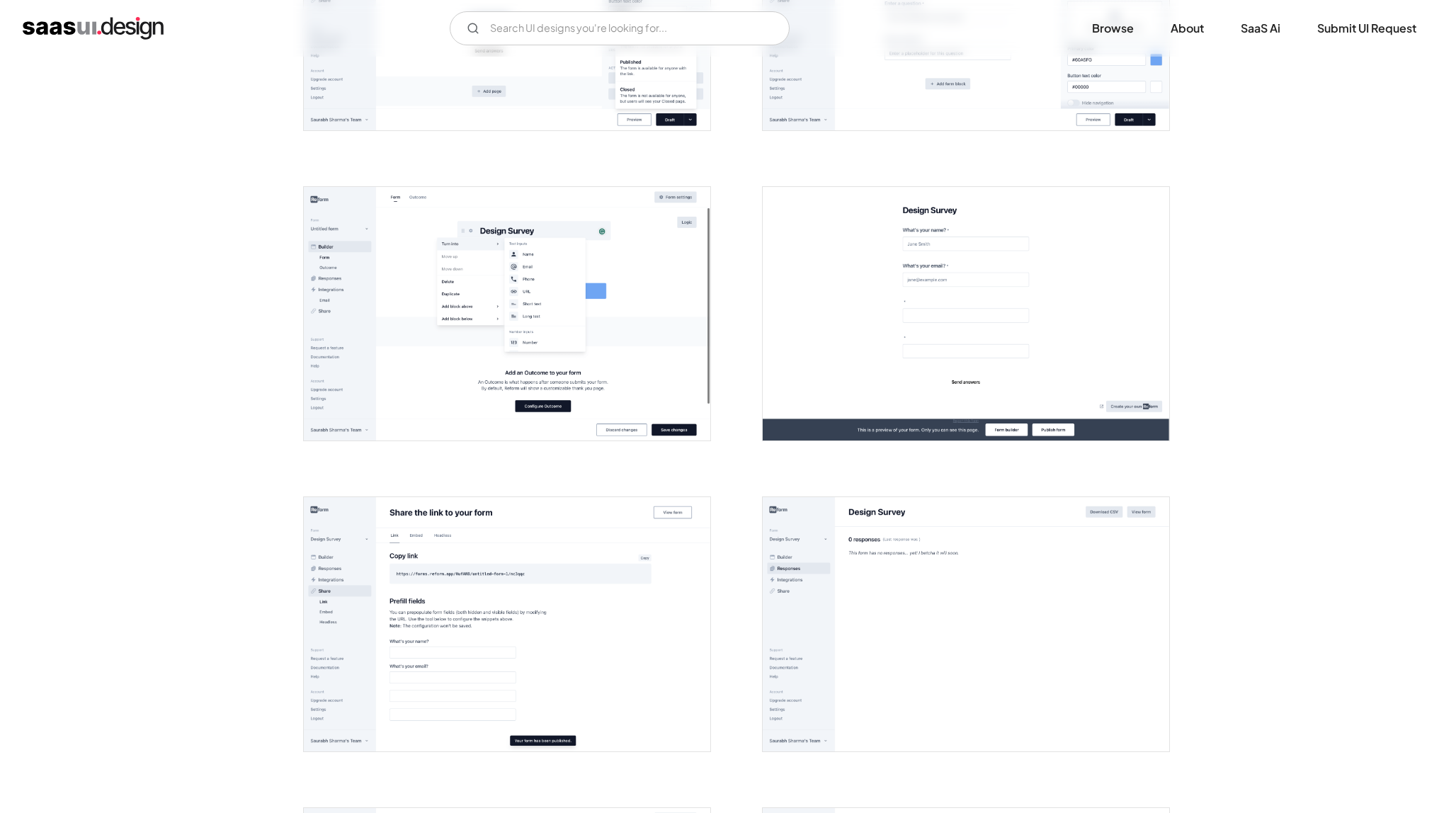
click at [389, 563] on img "open lightbox" at bounding box center [506, 623] width 406 height 254
